Goal: Navigation & Orientation: Find specific page/section

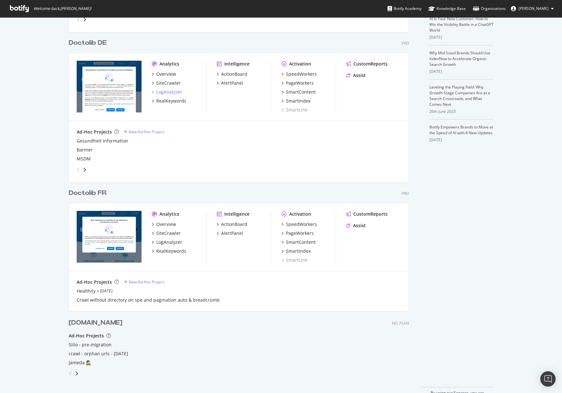
scroll to position [178, 0]
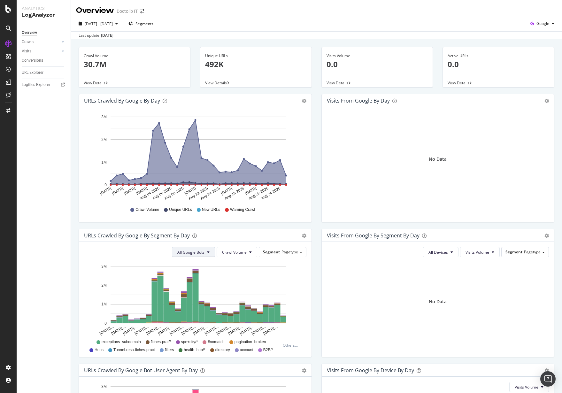
click at [201, 253] on span "All Google Bots" at bounding box center [190, 251] width 27 height 5
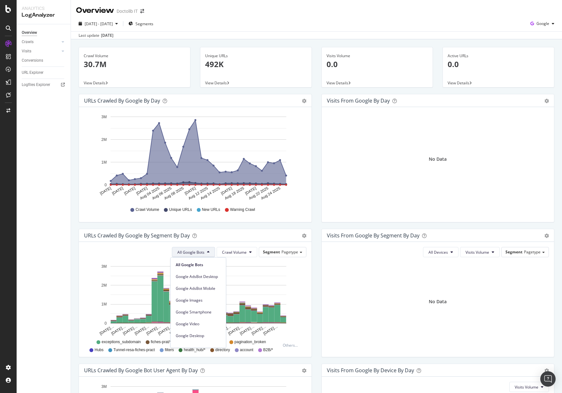
click at [317, 253] on div "Visits from Google By Segment By Day Timeline (by Value) Table All Devices Visi…" at bounding box center [437, 296] width 243 height 135
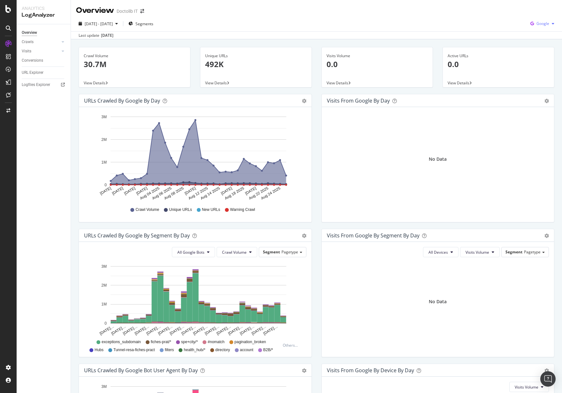
click at [541, 22] on span "Google" at bounding box center [542, 23] width 13 height 5
click at [537, 60] on span "OpenAI" at bounding box center [542, 60] width 24 height 6
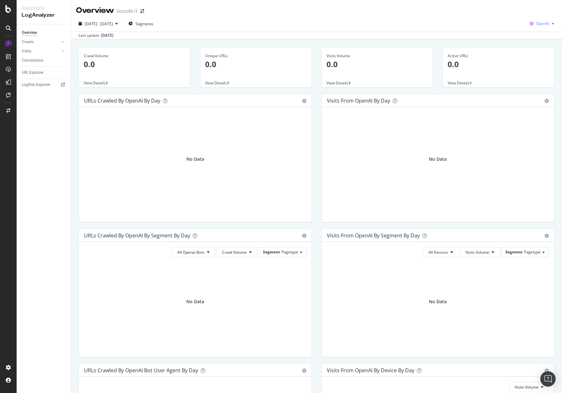
click at [537, 21] on span "OpenAI" at bounding box center [542, 23] width 13 height 5
click at [545, 77] on div "Google Bing OpenAI Other AI Bots" at bounding box center [536, 54] width 45 height 50
click at [545, 72] on span "Other AI Bots" at bounding box center [542, 72] width 24 height 6
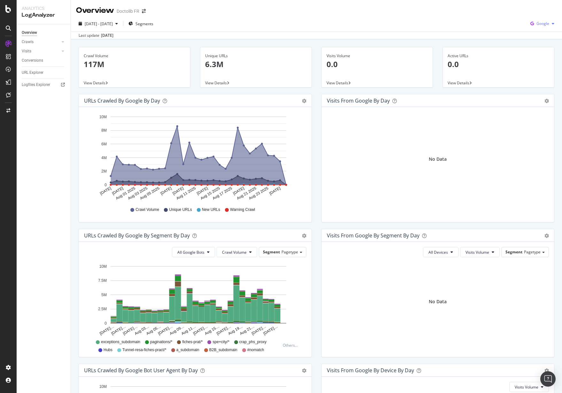
click at [549, 24] on div "button" at bounding box center [553, 24] width 8 height 4
click at [536, 60] on span "OpenAI" at bounding box center [542, 60] width 24 height 6
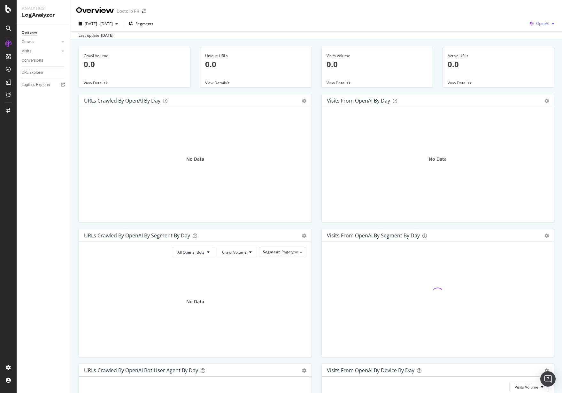
click at [549, 24] on div "button" at bounding box center [553, 24] width 8 height 4
click at [542, 68] on div "Other AI Bots" at bounding box center [537, 71] width 44 height 9
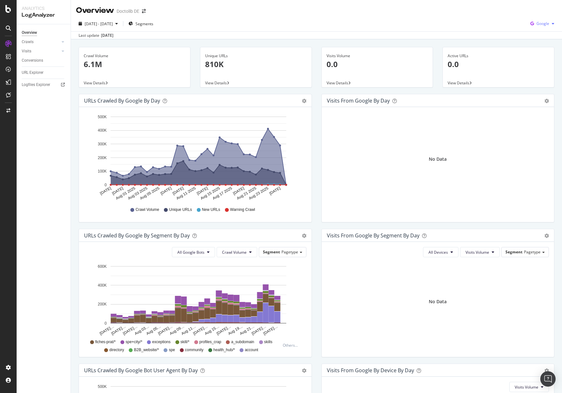
click at [536, 24] on span "Google" at bounding box center [542, 23] width 13 height 5
click at [530, 57] on span "OpenAI" at bounding box center [542, 60] width 24 height 6
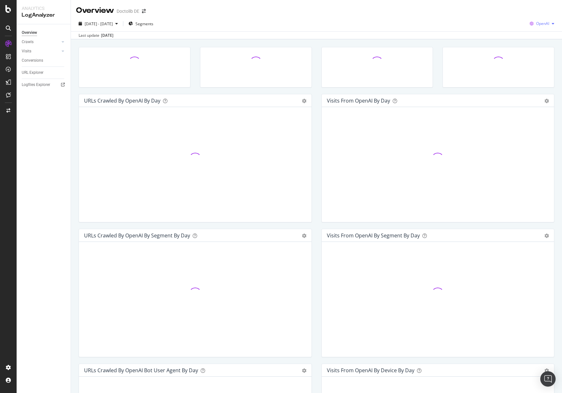
click at [541, 25] on span "OpenAI" at bounding box center [542, 23] width 13 height 5
click at [538, 72] on span "Other AI Bots" at bounding box center [542, 72] width 24 height 6
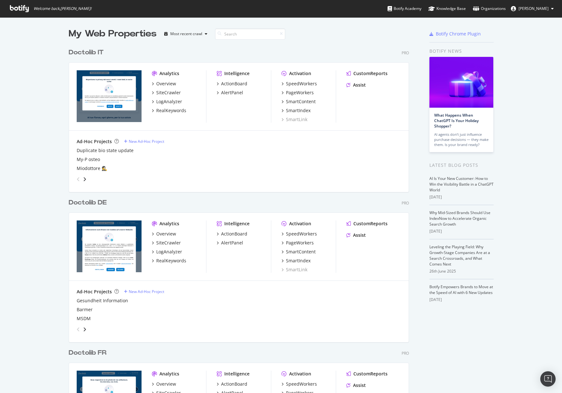
click at [525, 10] on span "[PERSON_NAME]" at bounding box center [533, 8] width 30 height 5
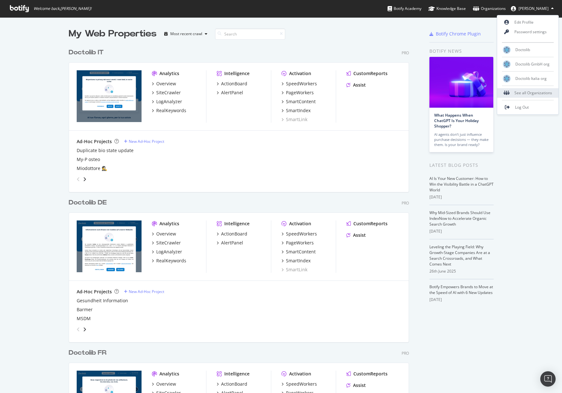
click at [520, 92] on div "See all Organizations" at bounding box center [527, 93] width 61 height 10
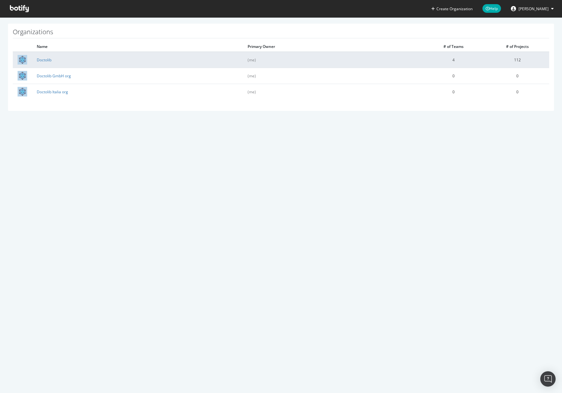
click at [41, 64] on td "Doctolib" at bounding box center [137, 60] width 211 height 16
click at [41, 59] on link "Doctolib" at bounding box center [44, 59] width 15 height 5
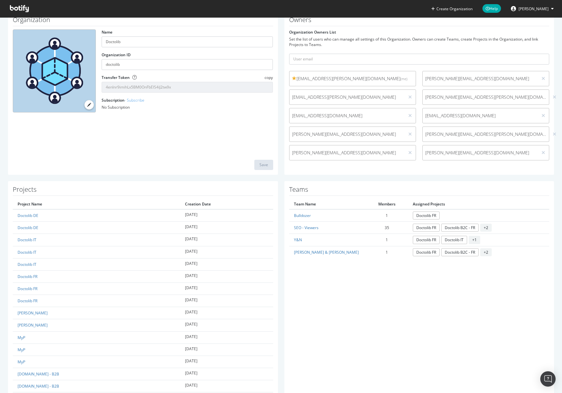
scroll to position [85, 0]
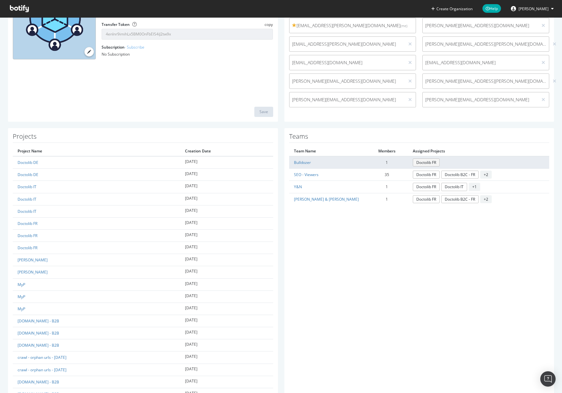
click at [412, 160] on link "Doctolib FR" at bounding box center [425, 162] width 27 height 8
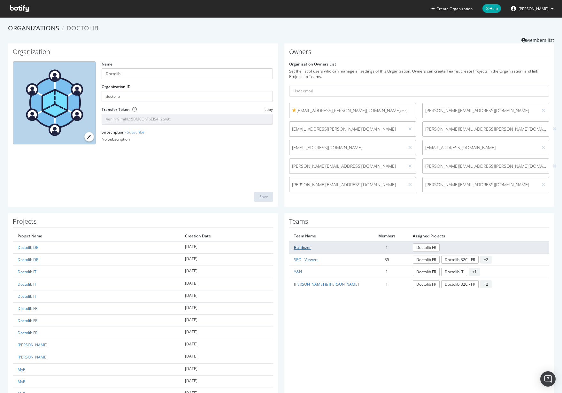
click at [302, 247] on link "Bulldozer" at bounding box center [302, 247] width 17 height 5
